Goal: Transaction & Acquisition: Purchase product/service

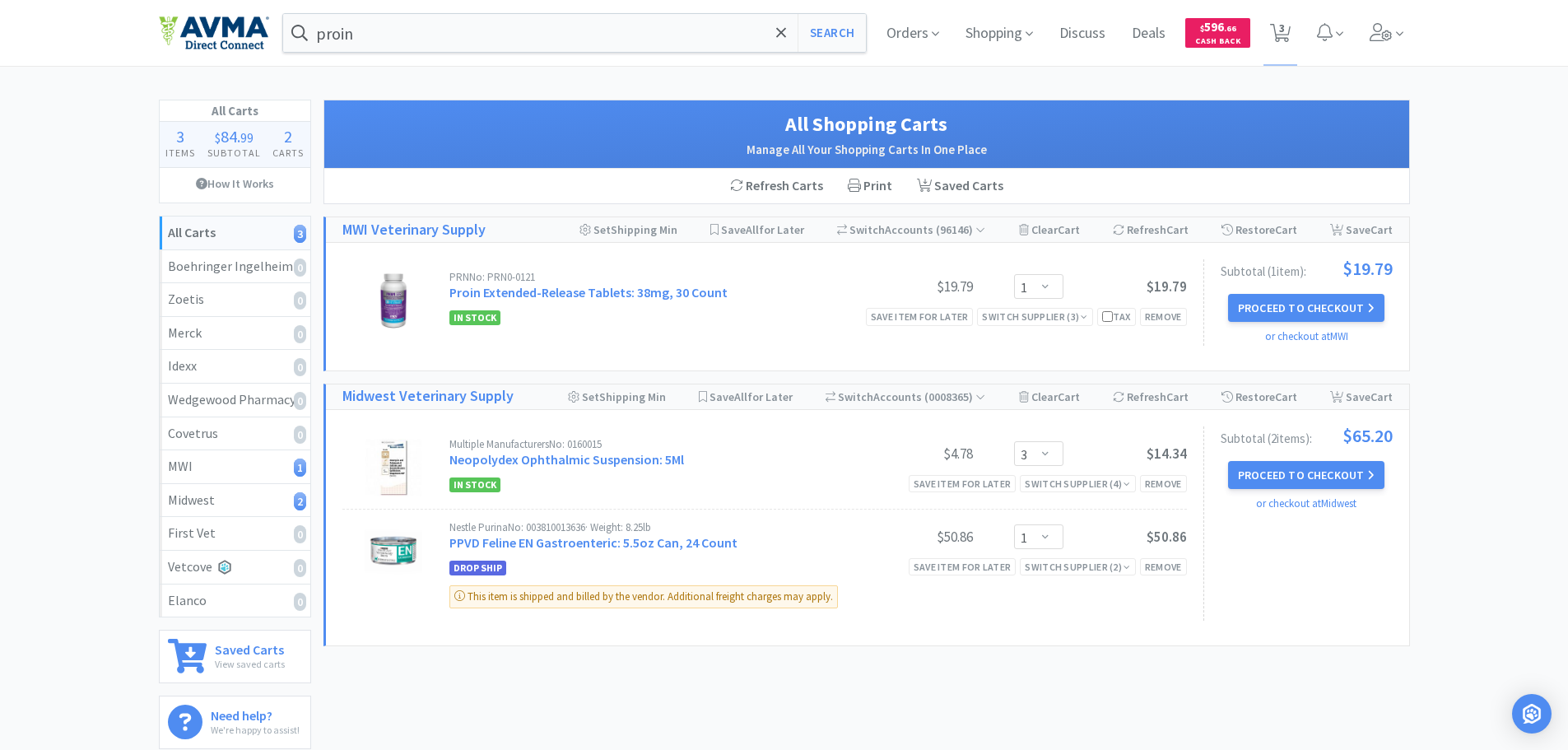
select select "1"
select select "3"
select select "1"
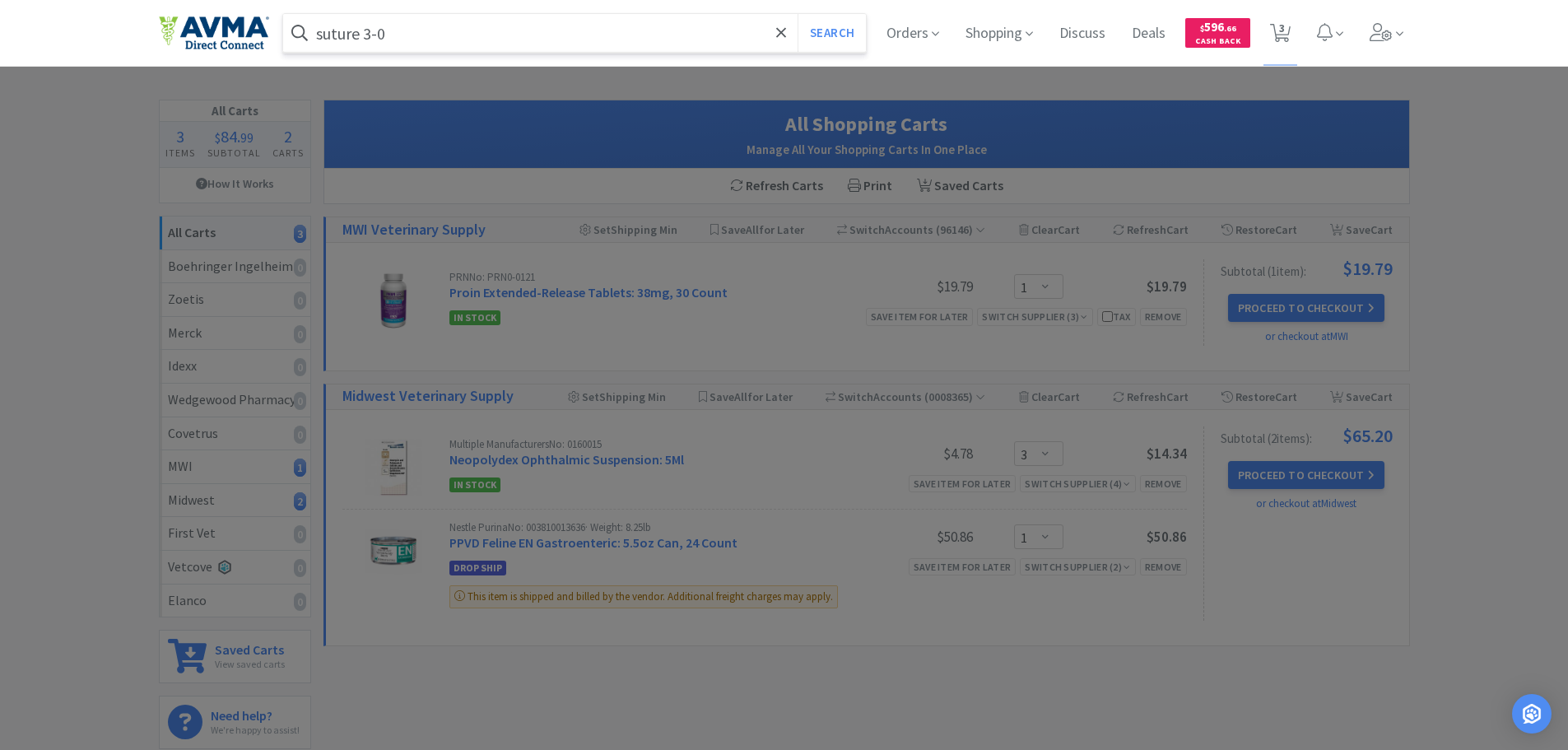
type input "suture 3-0"
click at [798, 14] on button "Search" at bounding box center [831, 33] width 68 height 38
select select "1"
select select "3"
select select "1"
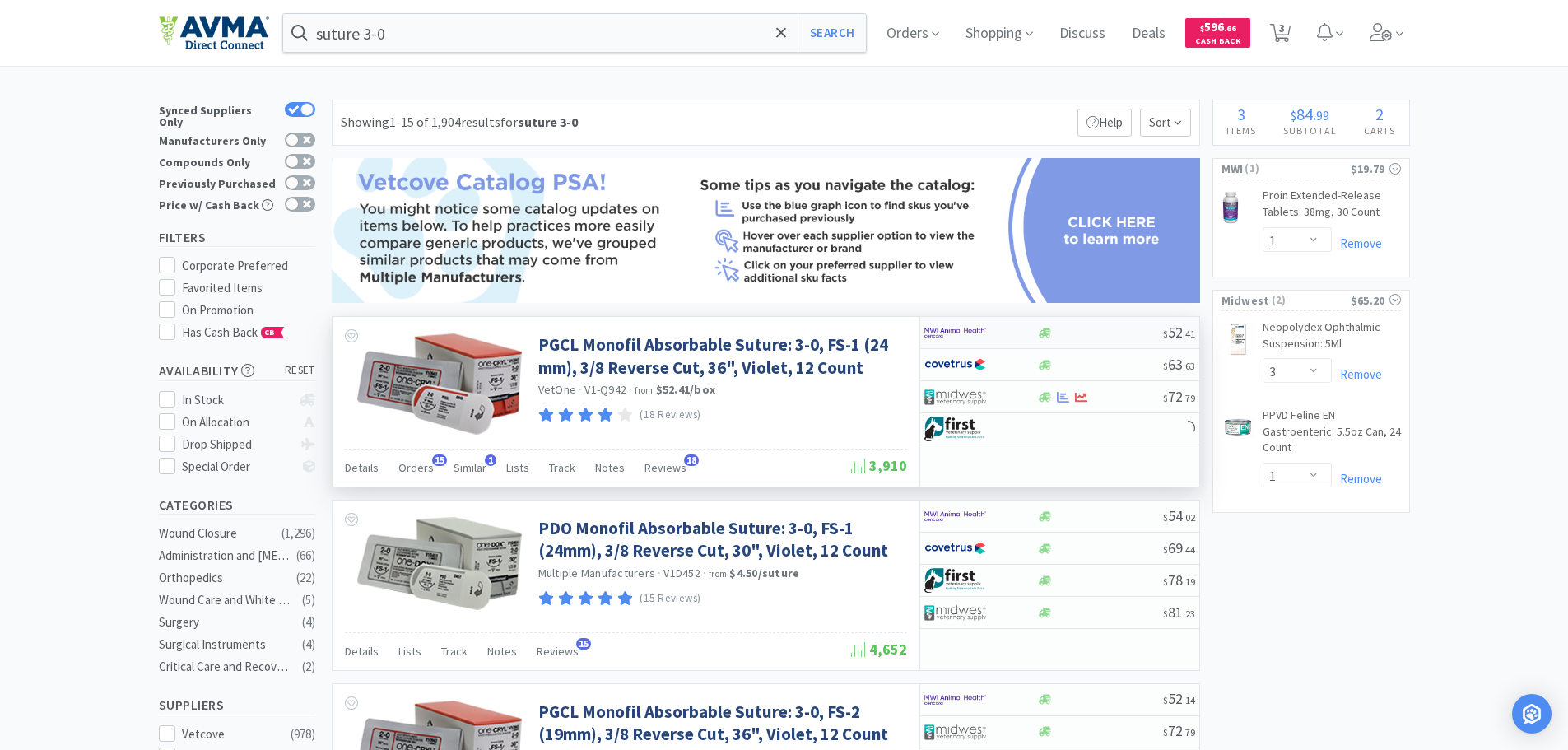
click at [1095, 334] on div at bounding box center [1099, 333] width 126 height 12
select select "1"
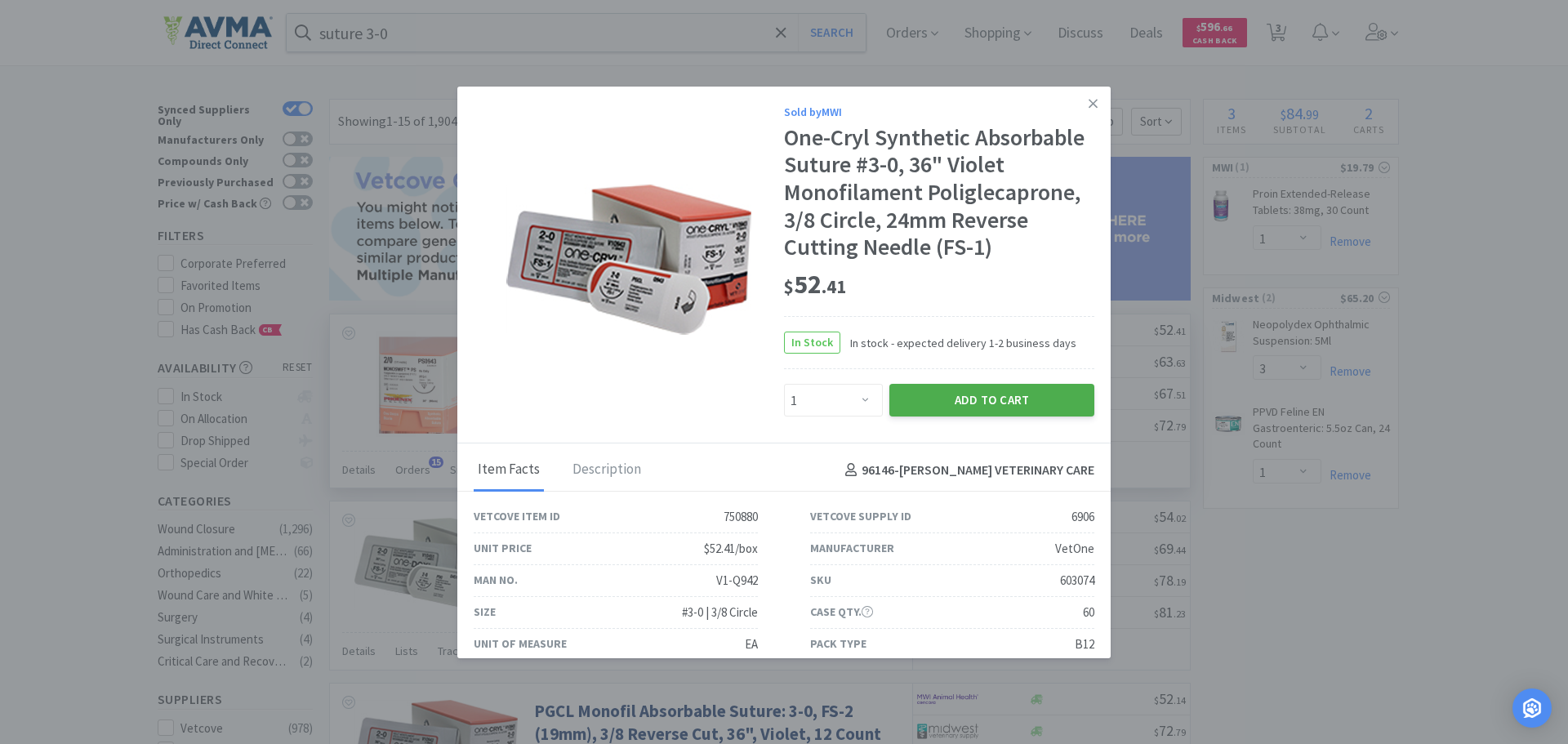
click at [967, 397] on button "Add to Cart" at bounding box center [992, 399] width 205 height 32
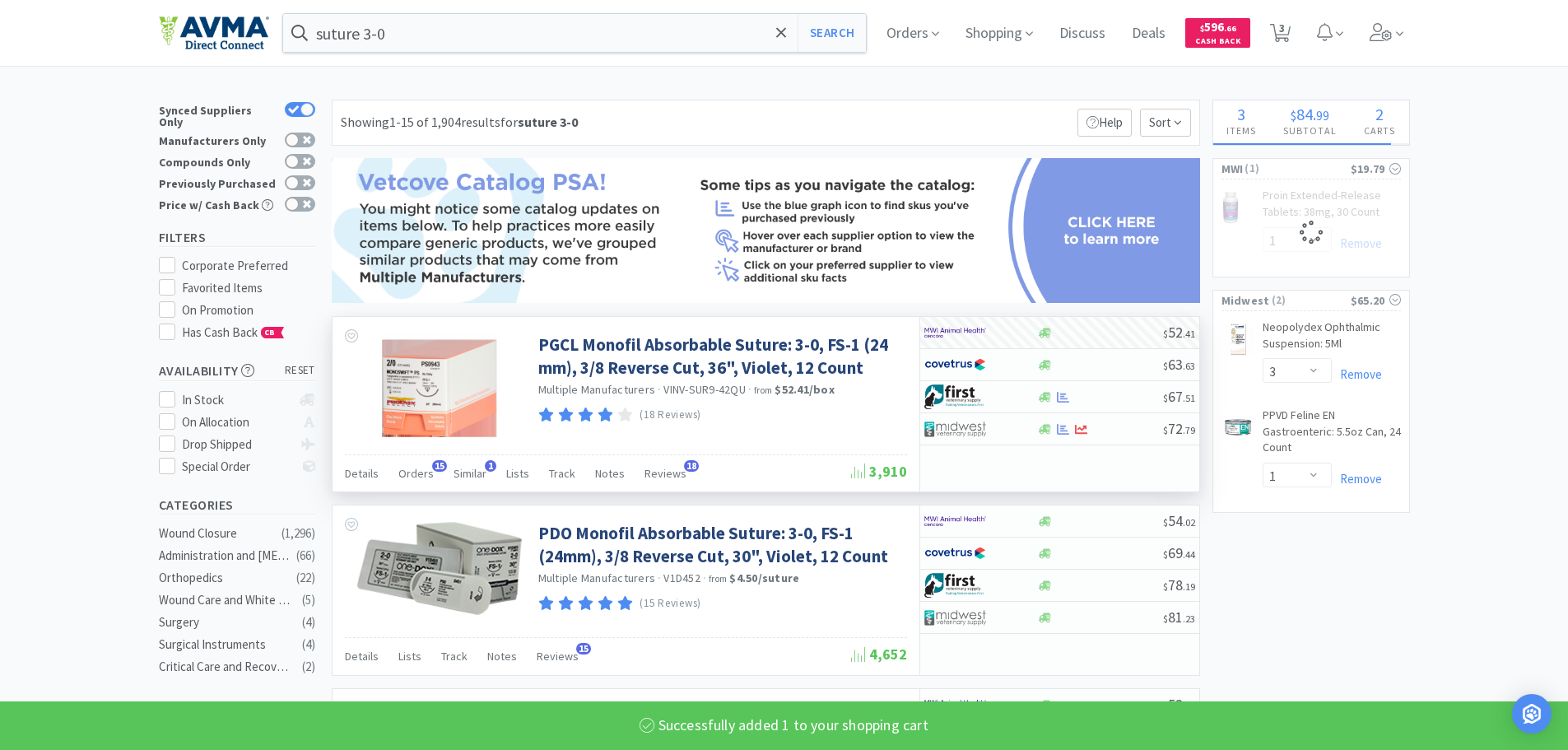
select select "1"
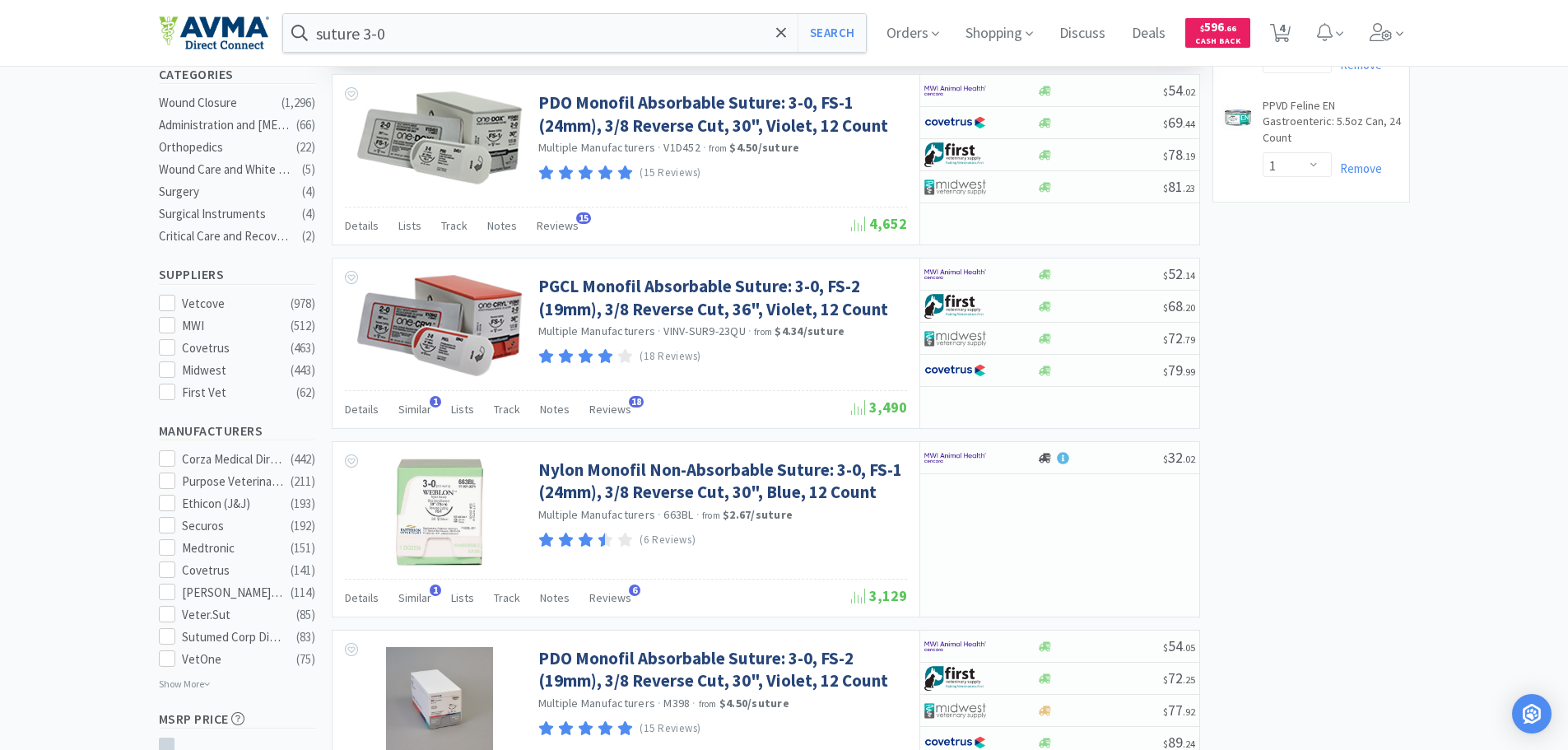
scroll to position [371, 0]
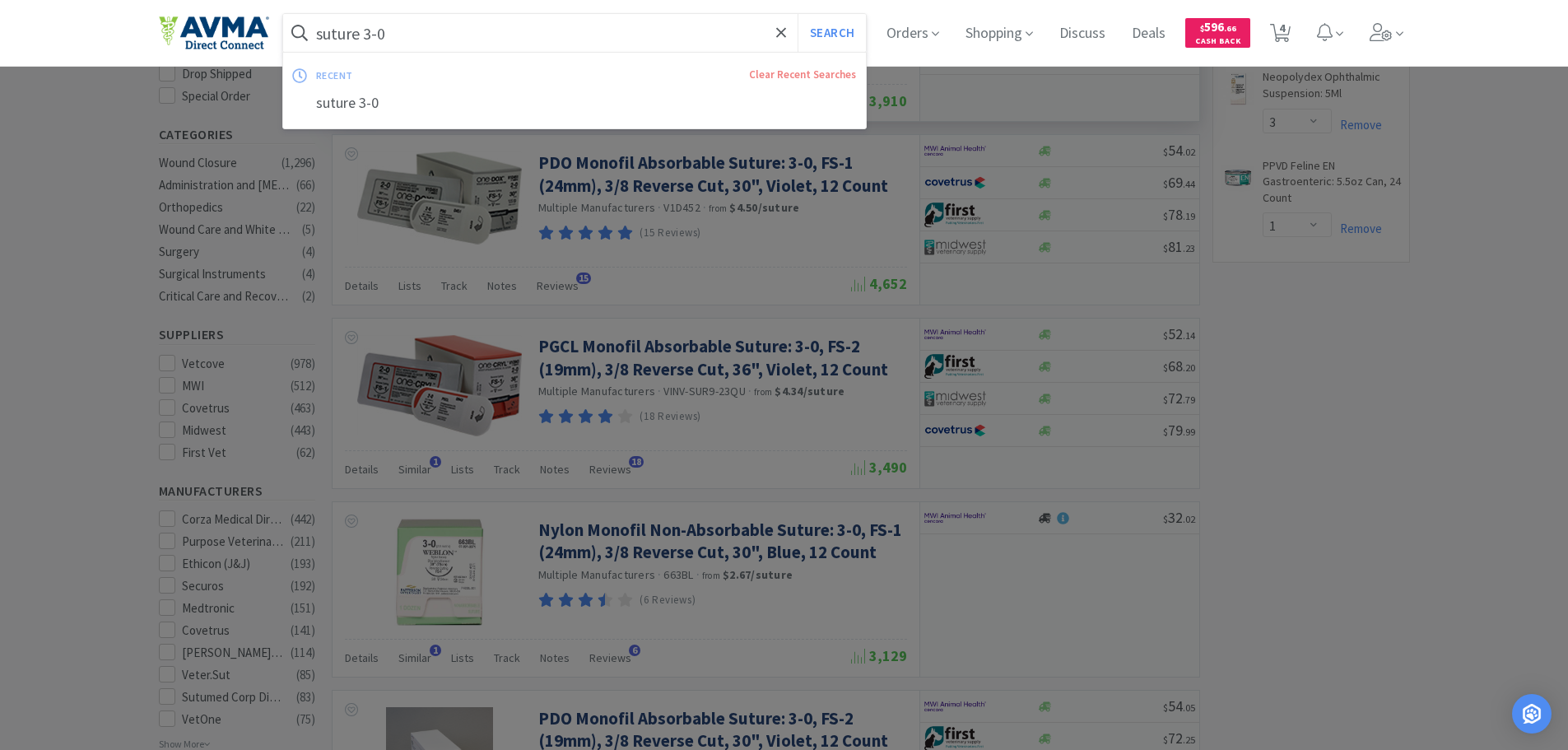
click at [560, 41] on input "suture 3-0" at bounding box center [575, 33] width 584 height 38
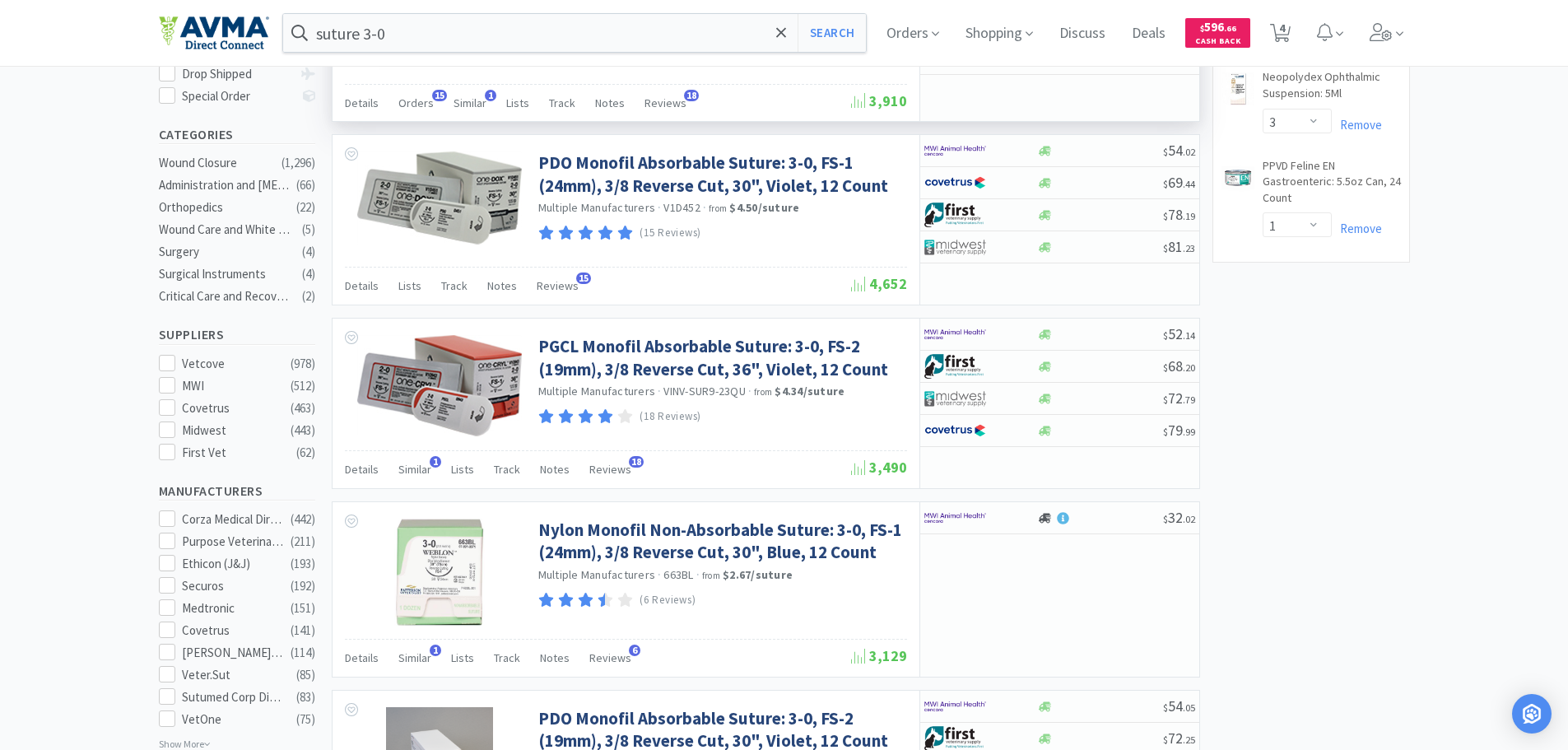
click at [1339, 422] on div at bounding box center [784, 375] width 1568 height 750
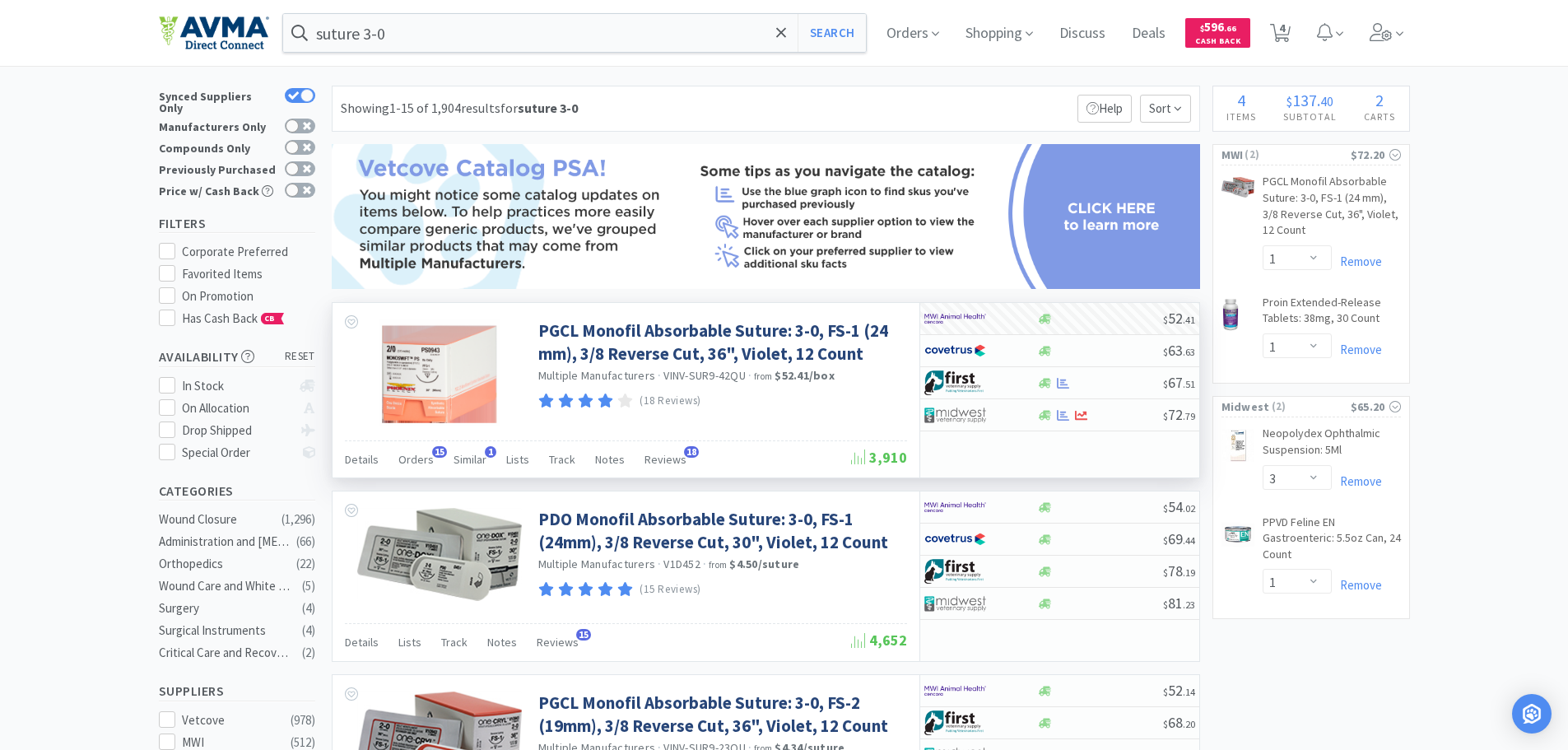
scroll to position [0, 0]
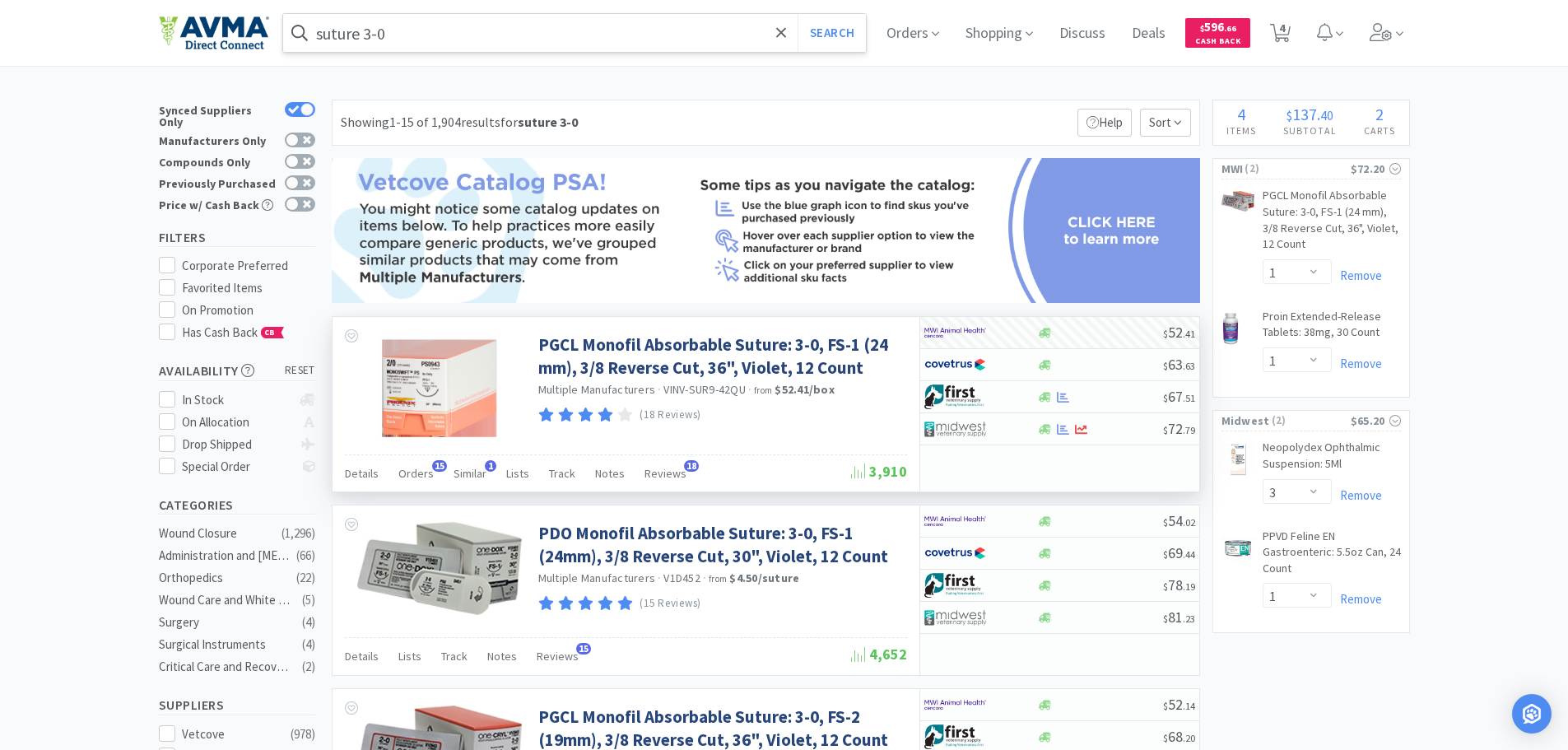
click at [478, 33] on input "suture 3-0" at bounding box center [575, 33] width 584 height 38
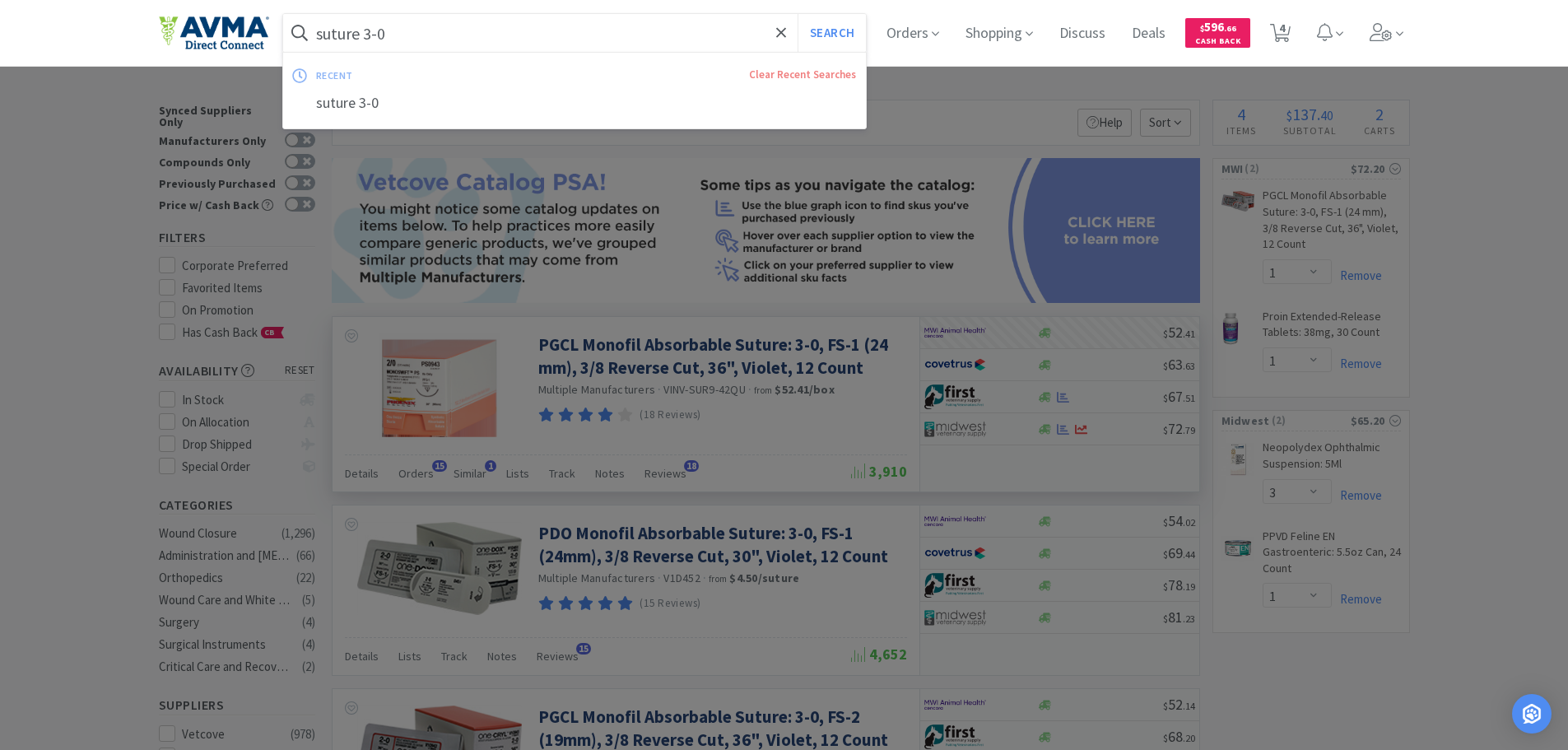
click at [489, 37] on input "suture 3-0" at bounding box center [575, 33] width 584 height 38
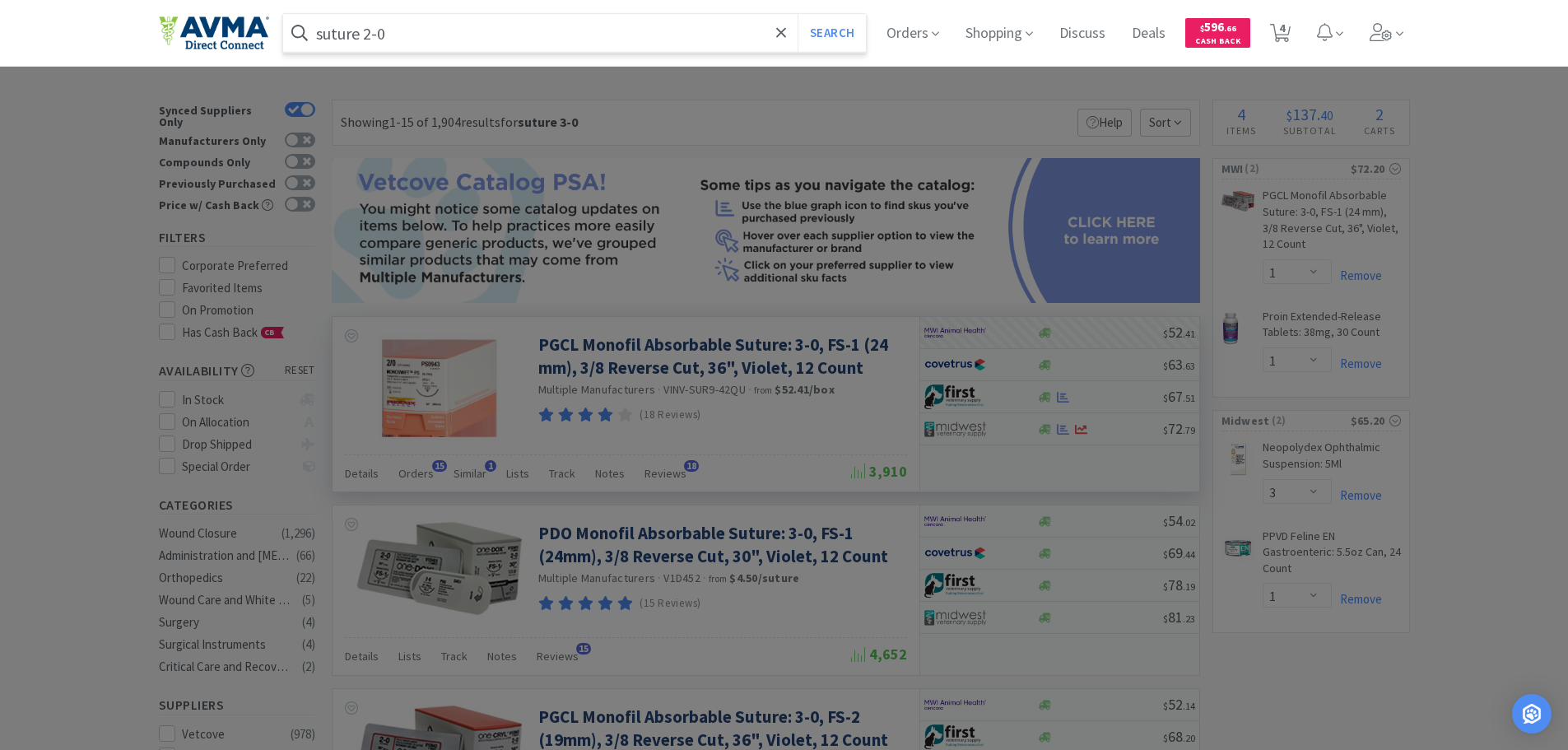
type input "suture 2-0"
click at [798, 14] on button "Search" at bounding box center [831, 33] width 68 height 38
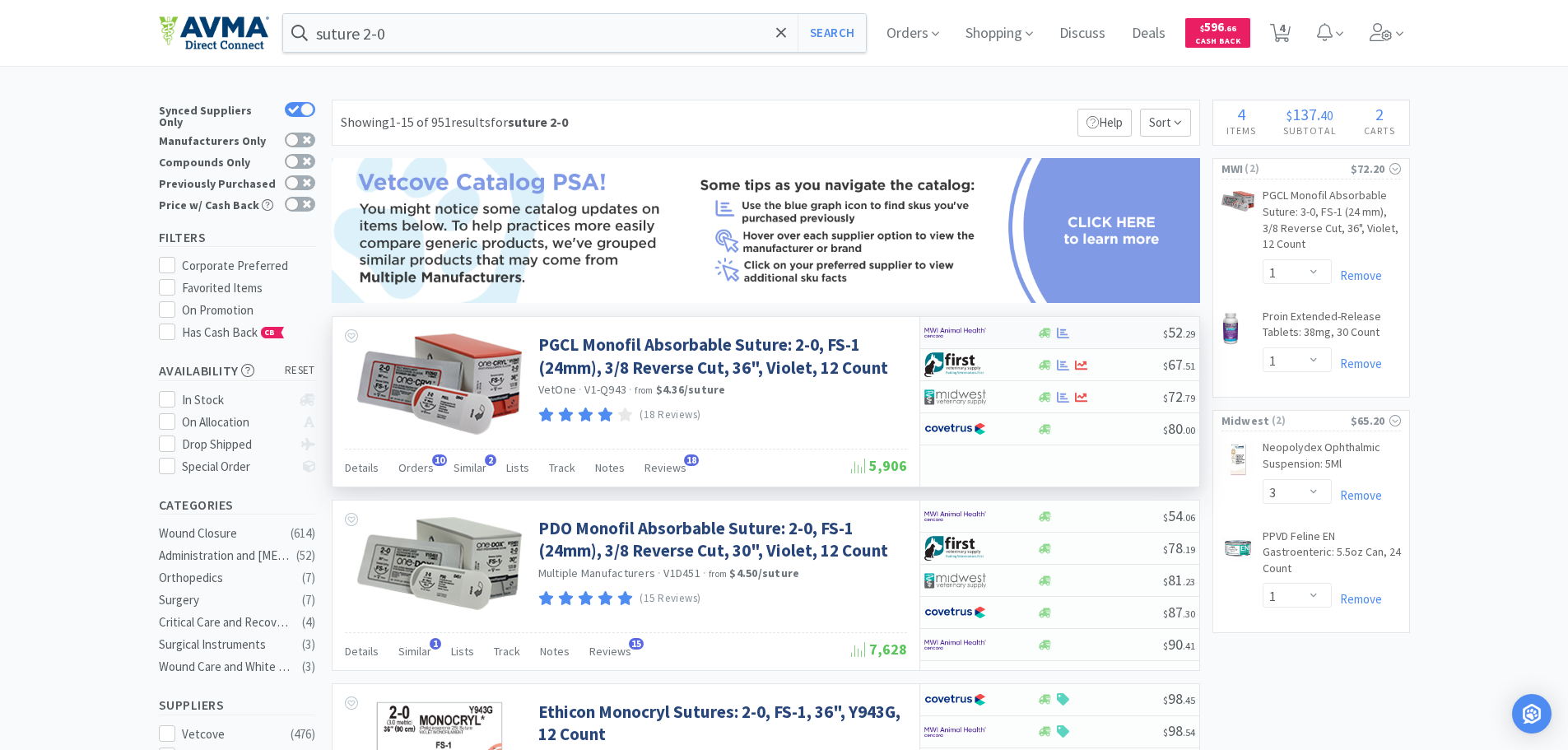
click at [1119, 337] on div at bounding box center [1099, 333] width 126 height 12
select select "1"
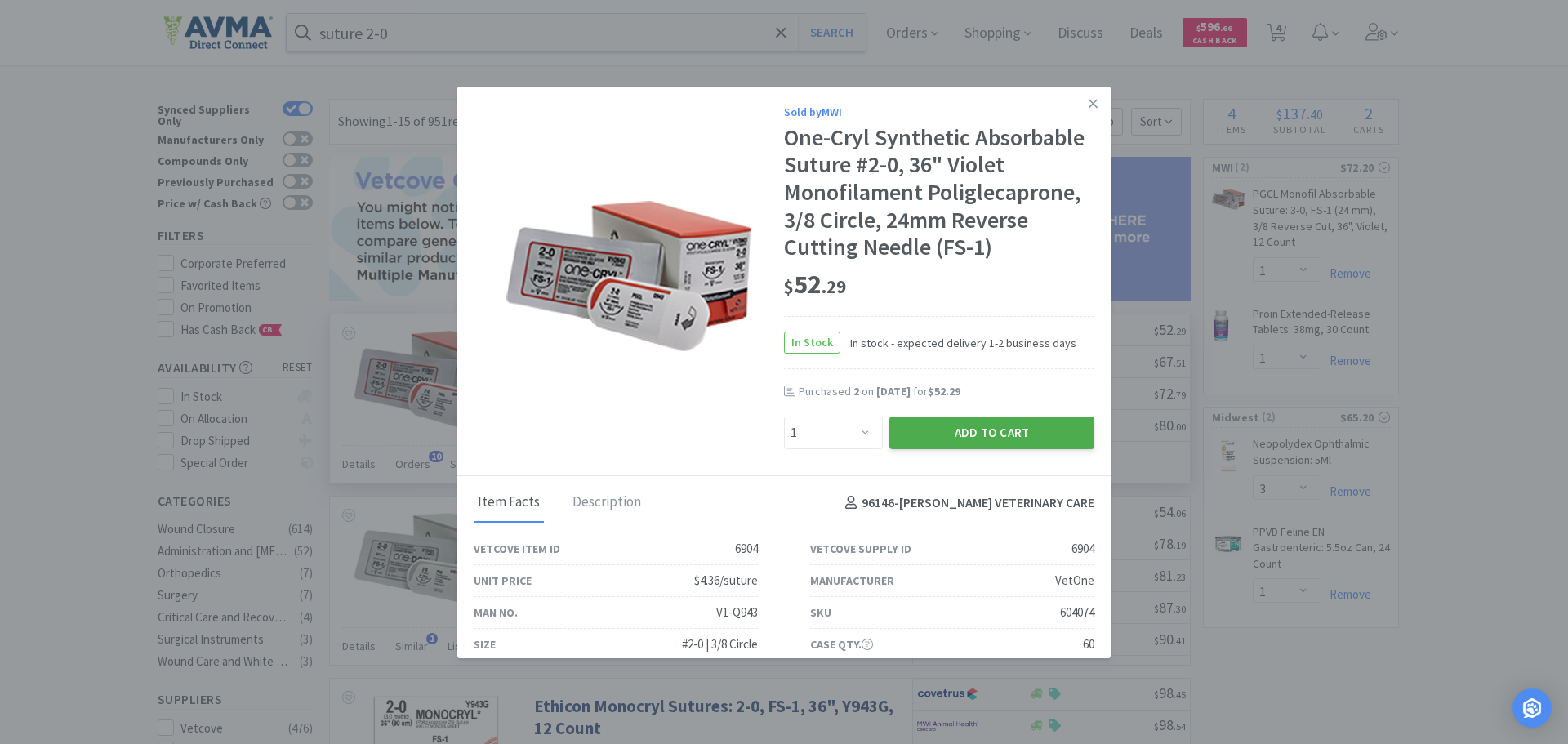
click at [990, 433] on button "Add to Cart" at bounding box center [992, 433] width 205 height 32
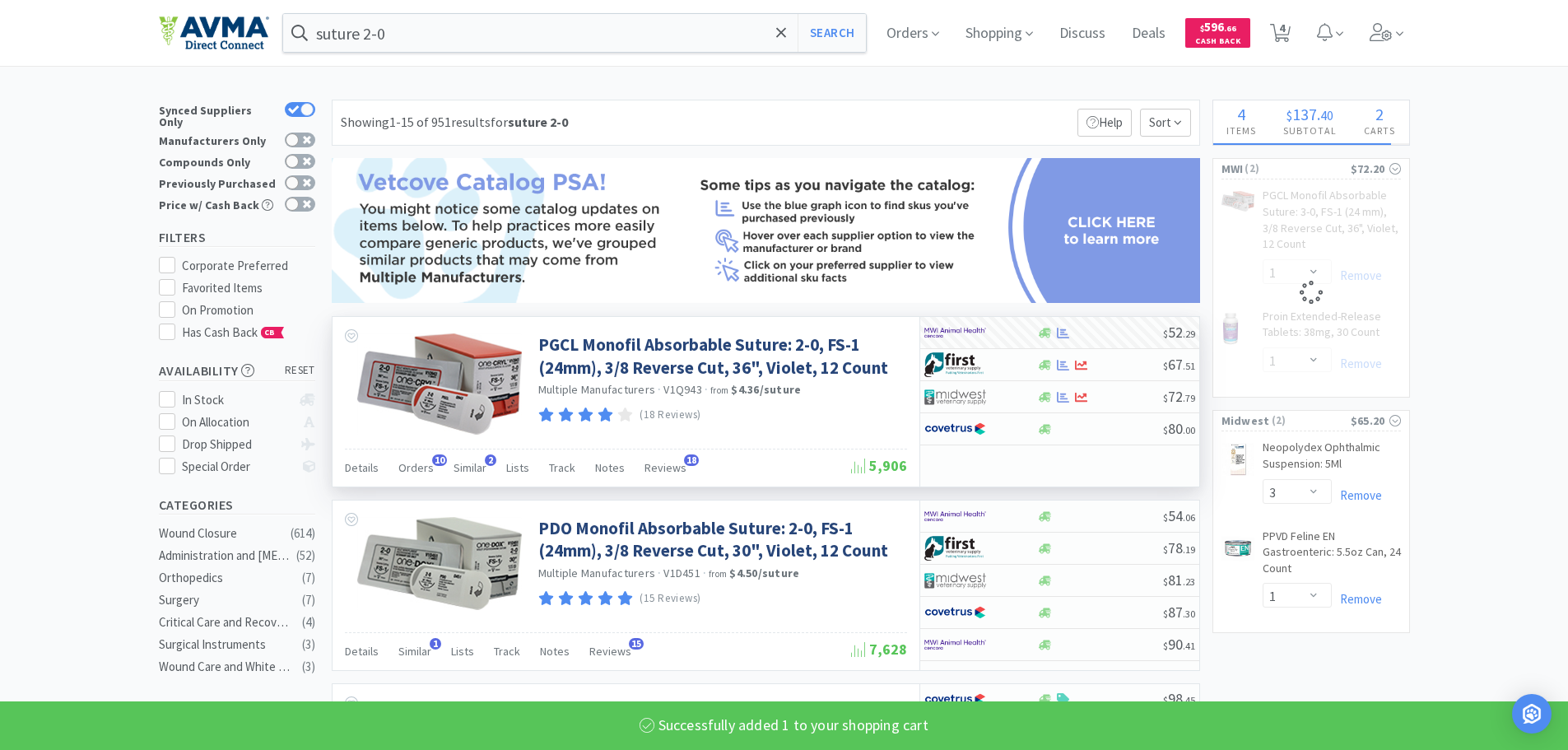
select select "1"
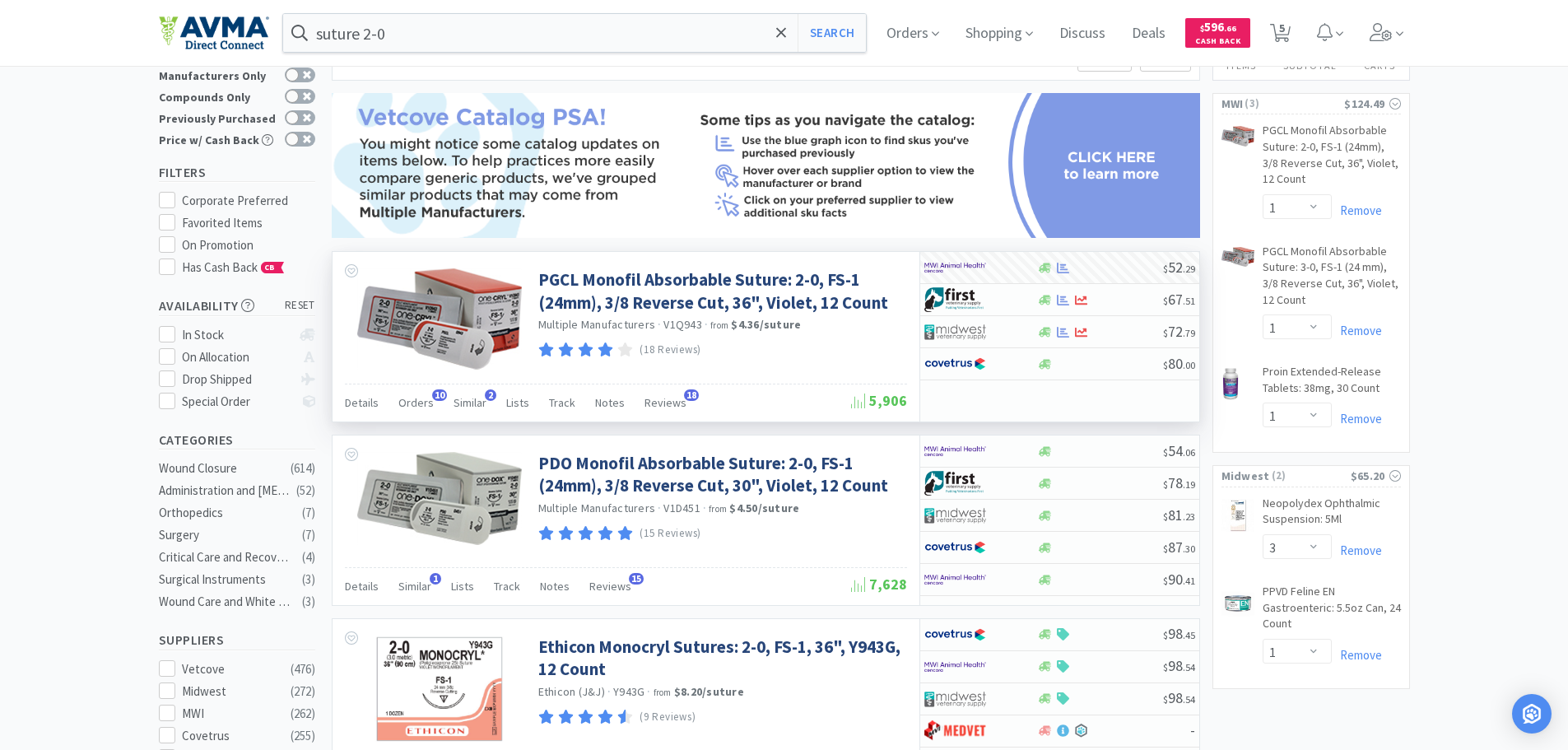
scroll to position [329, 0]
